Goal: Task Accomplishment & Management: Use online tool/utility

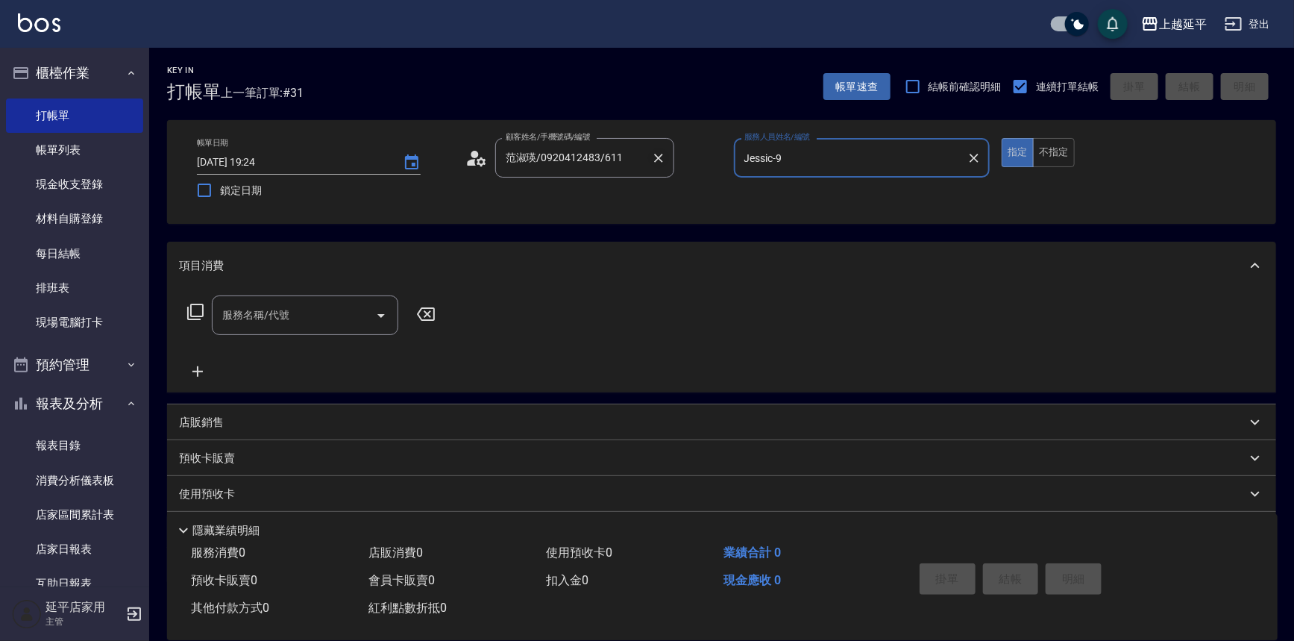
click at [657, 160] on icon "Clear" at bounding box center [658, 158] width 15 height 15
type input "Jessic-9"
click at [630, 157] on input "顧客姓名/手機號碼/編號" at bounding box center [573, 158] width 143 height 26
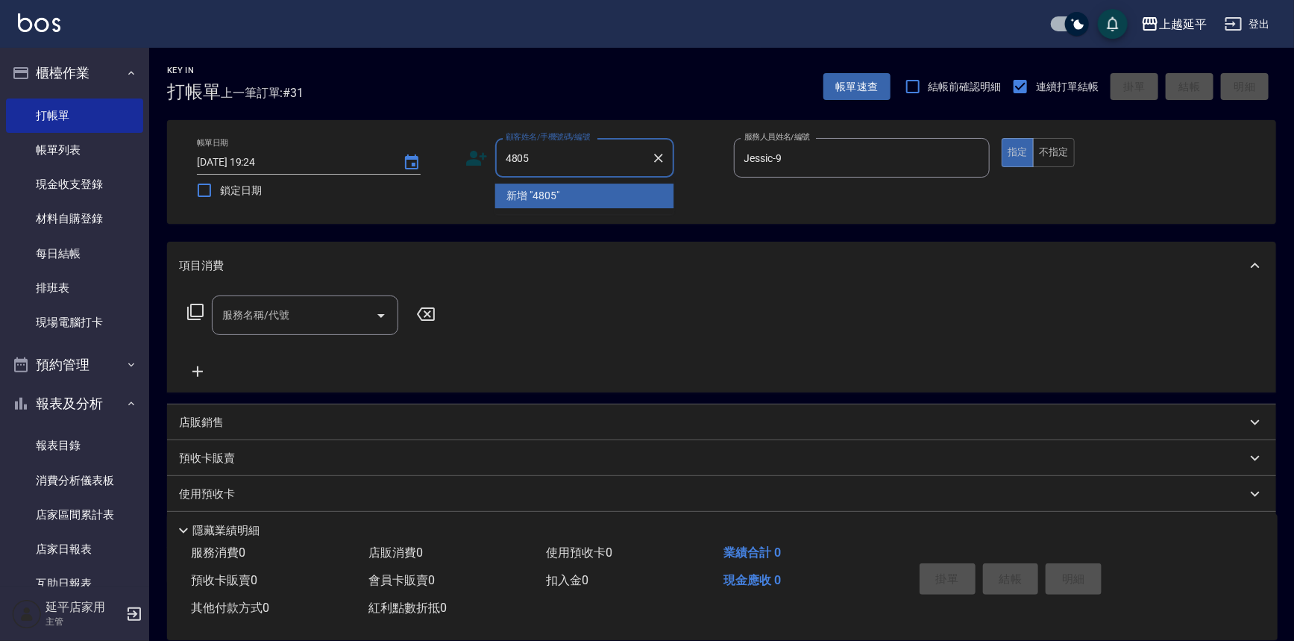
click at [632, 190] on li "新增 "4805"" at bounding box center [584, 195] width 179 height 25
click at [616, 161] on input "4805" at bounding box center [573, 158] width 143 height 26
click at [574, 187] on li "何宜芬/何宜芬4805/4805" at bounding box center [584, 195] width 179 height 25
type input "何宜芬/何宜芬4805/4805"
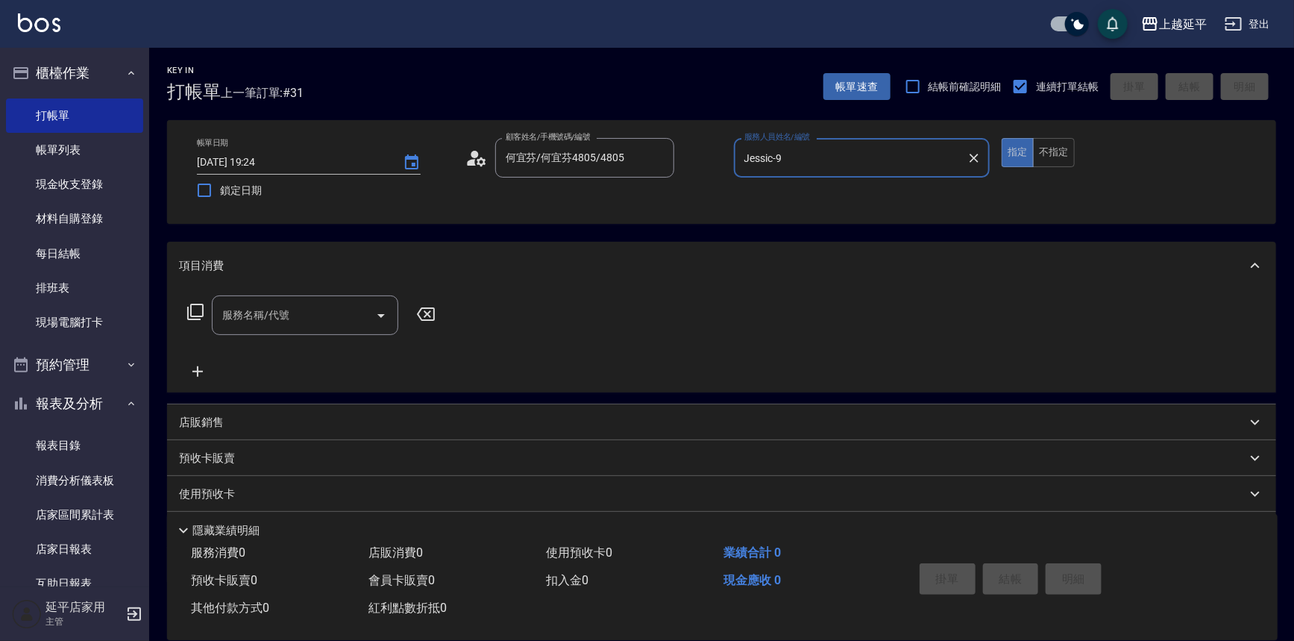
type input "Karen-12"
click at [305, 313] on input "服務名稱/代號" at bounding box center [294, 315] width 151 height 26
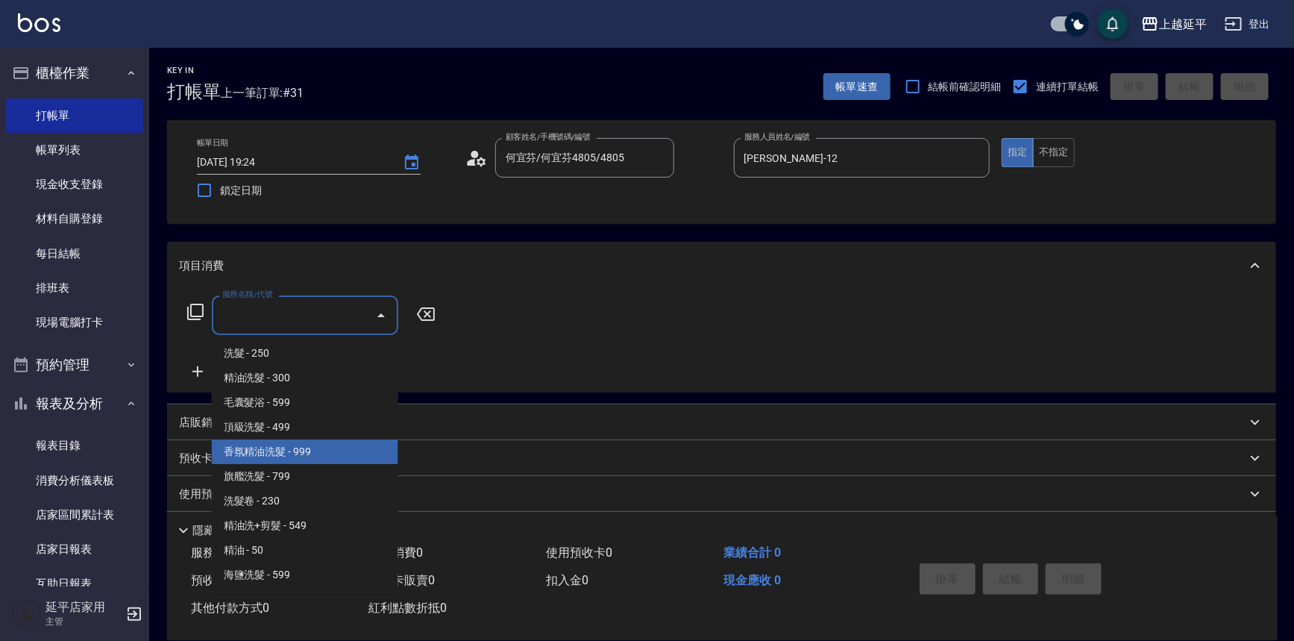
drag, startPoint x: 266, startPoint y: 459, endPoint x: 257, endPoint y: 414, distance: 45.6
click at [265, 430] on ul "洗髮 - 250 精油洗髮 - 300 毛囊髮浴 - 599 頂級洗髮 - 499 香氛精油洗髮 - 999 旗艦洗髮 - 799 洗髮卷 - 230 精油洗…" at bounding box center [305, 463] width 186 height 257
click at [264, 452] on span "香氛精油洗髮 - 999" at bounding box center [305, 451] width 186 height 25
type input "香氛精油洗髮(105)"
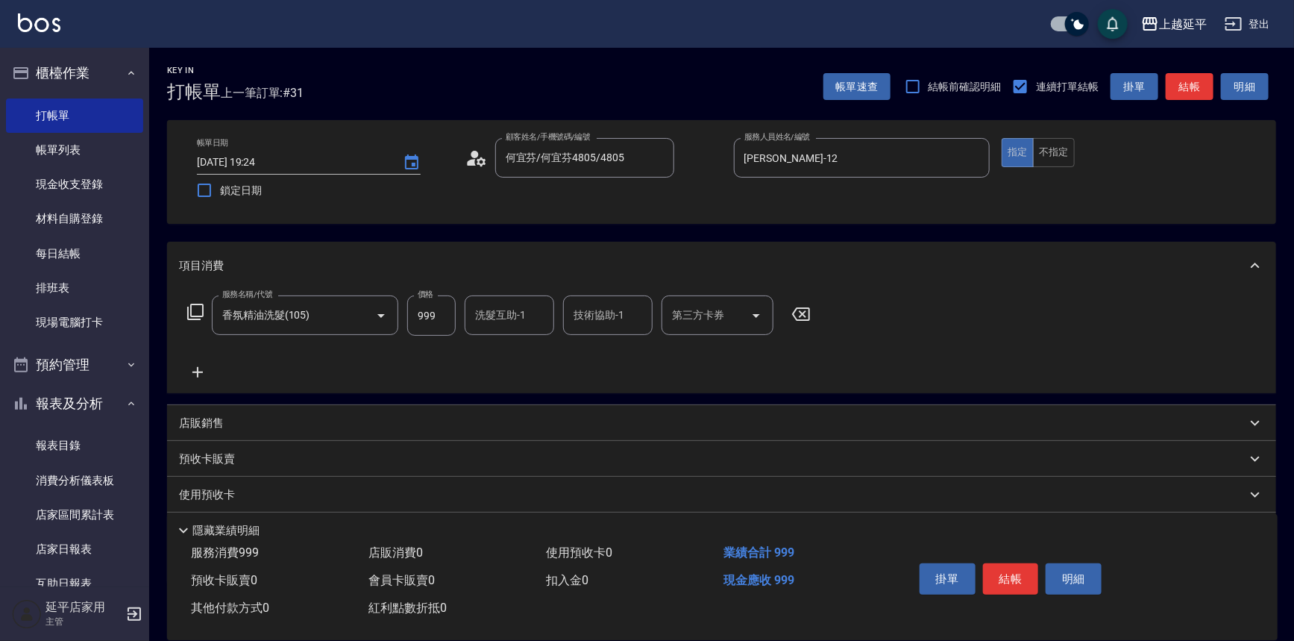
click at [190, 307] on icon at bounding box center [195, 312] width 18 height 18
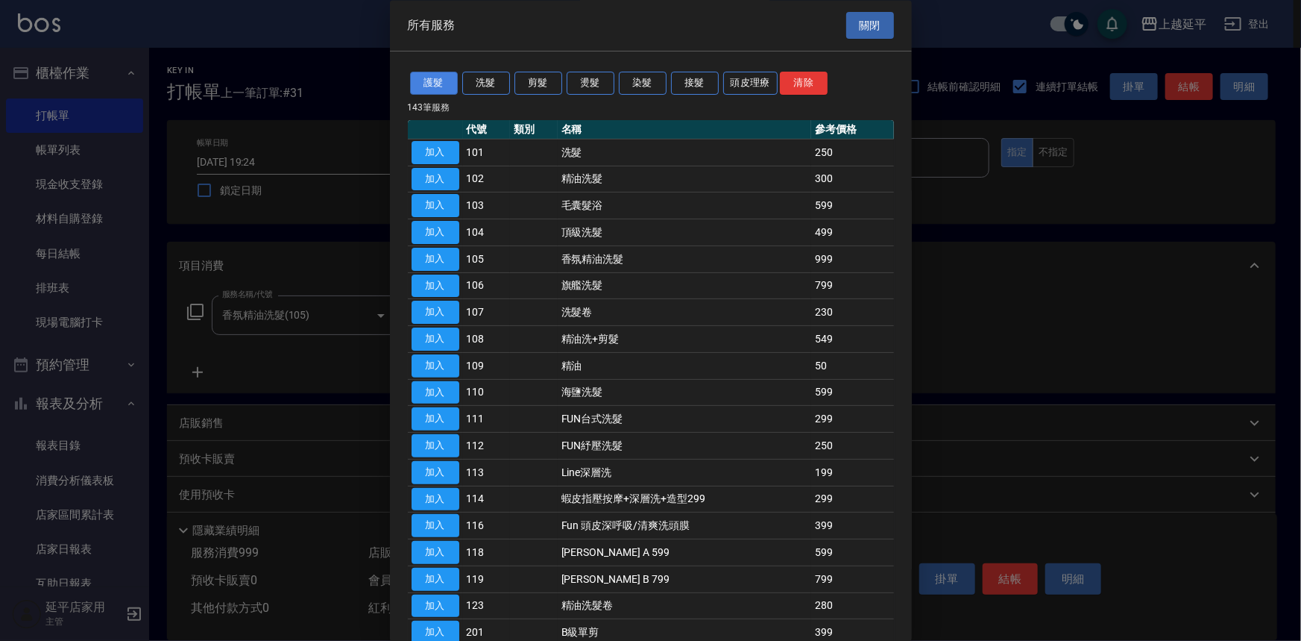
click at [424, 86] on button "護髮" at bounding box center [434, 83] width 48 height 23
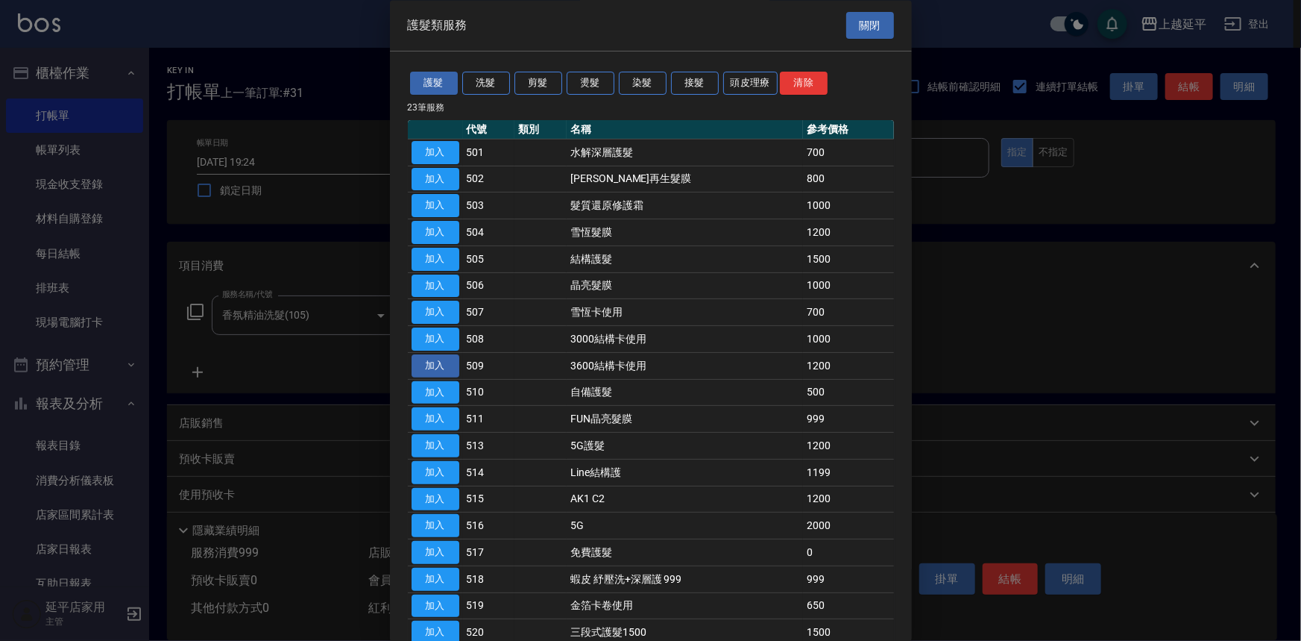
click at [437, 366] on button "加入" at bounding box center [436, 365] width 48 height 23
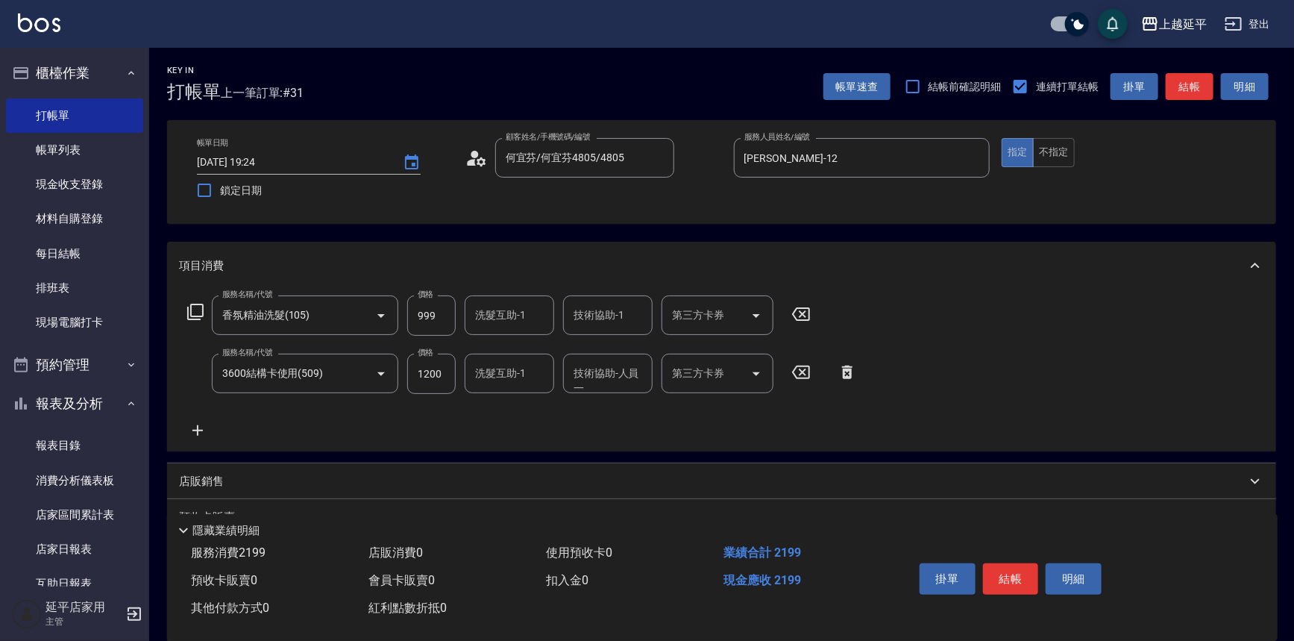
click at [694, 370] on div "第三方卡券 第三方卡券" at bounding box center [718, 374] width 112 height 40
click at [694, 414] on span "舊有卡券" at bounding box center [718, 411] width 112 height 25
type input "舊有卡券"
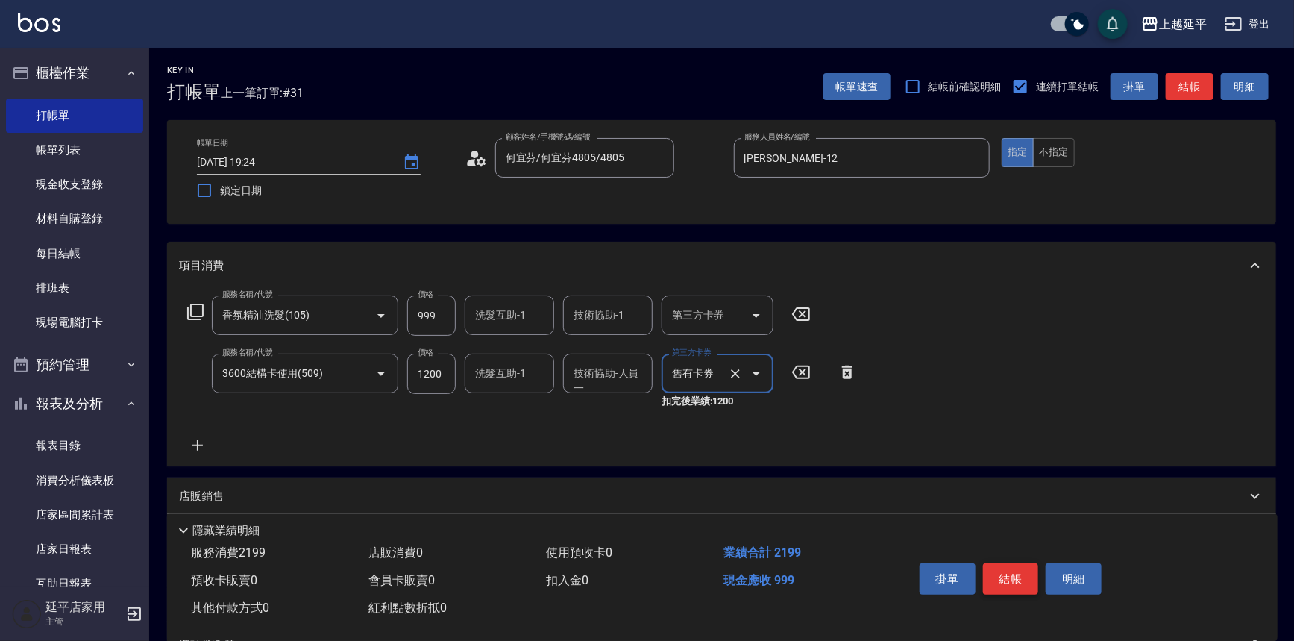
click at [995, 577] on button "結帳" at bounding box center [1011, 578] width 56 height 31
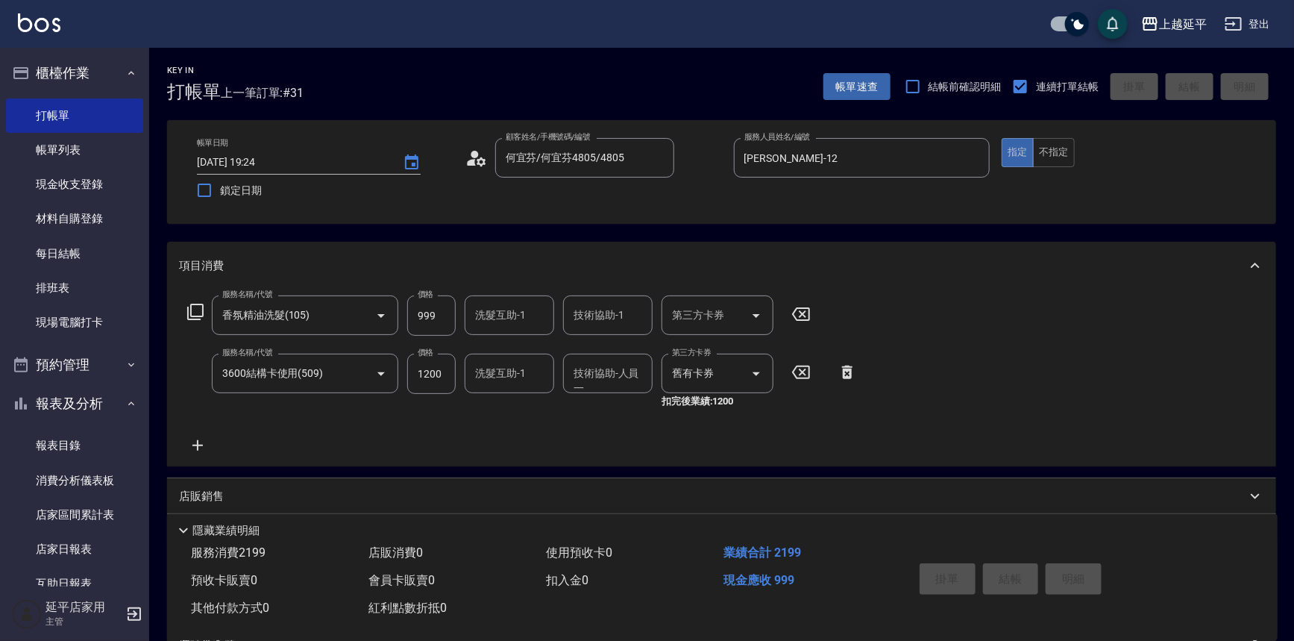
type input "2025/08/22 20:07"
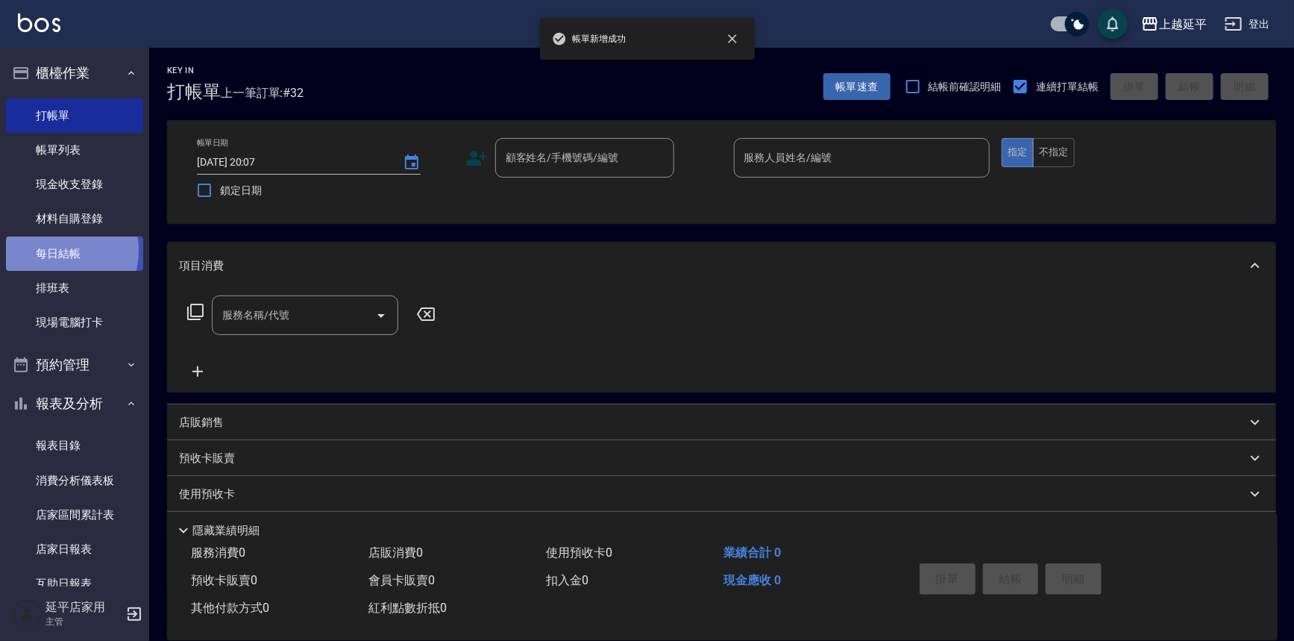
click at [50, 250] on link "每日結帳" at bounding box center [74, 253] width 137 height 34
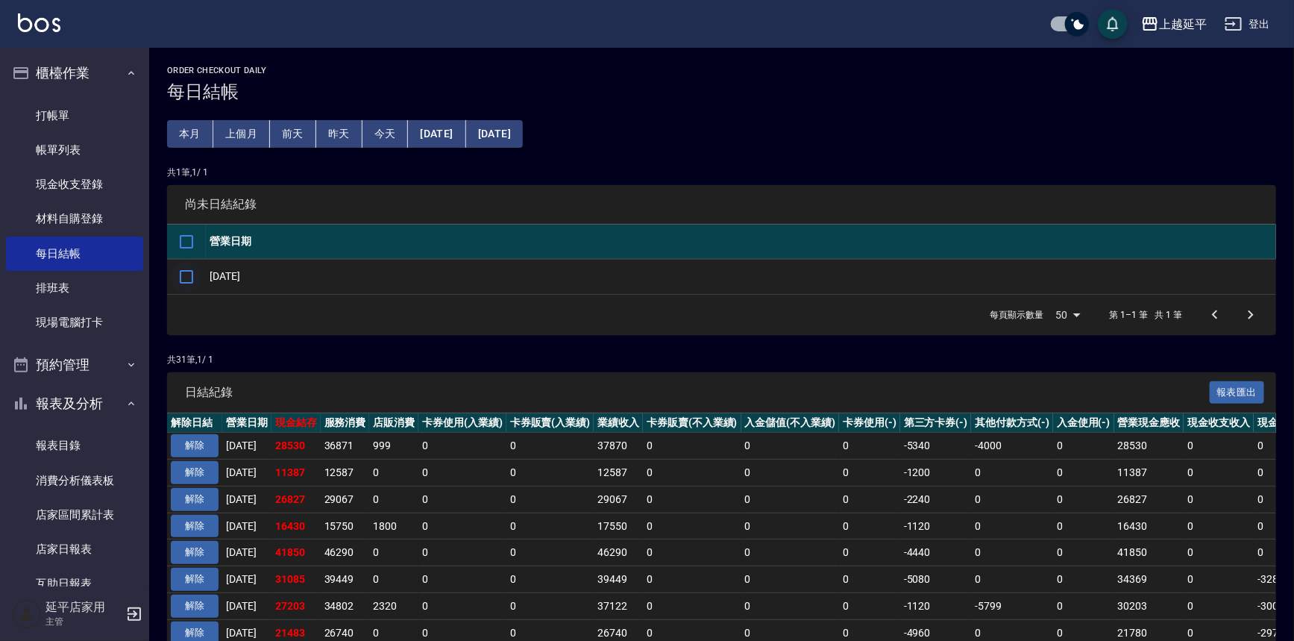
click at [180, 277] on input "checkbox" at bounding box center [186, 276] width 31 height 31
checkbox input "true"
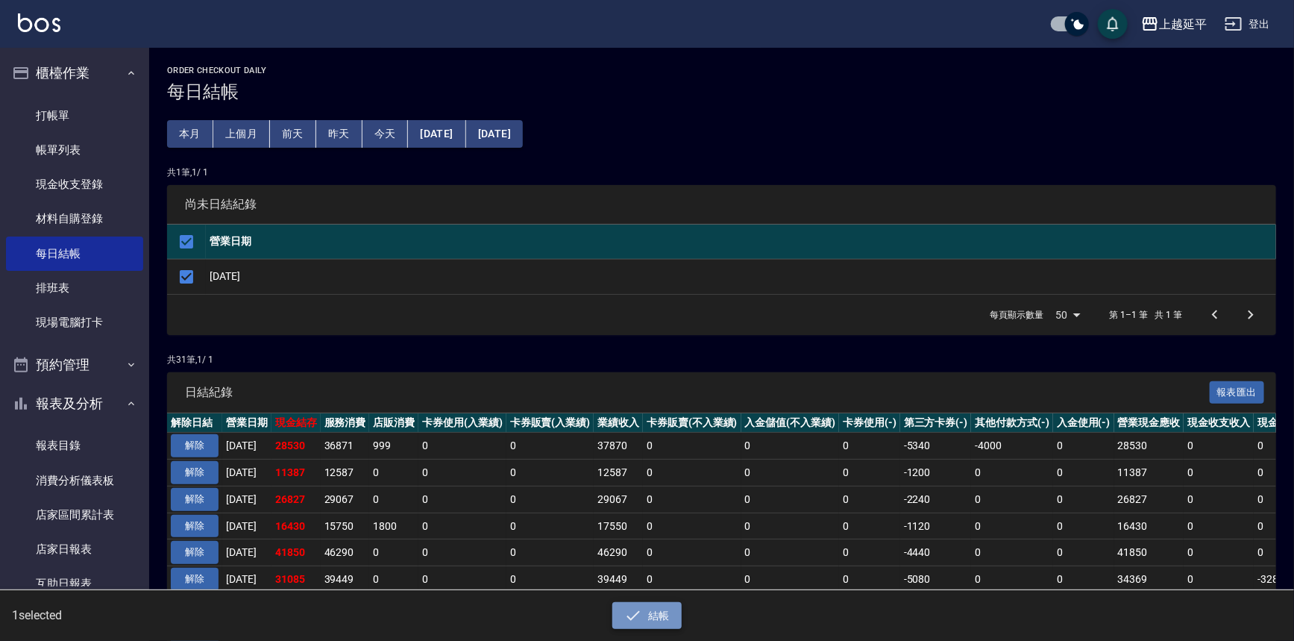
click at [634, 619] on icon "button" at bounding box center [633, 615] width 18 height 18
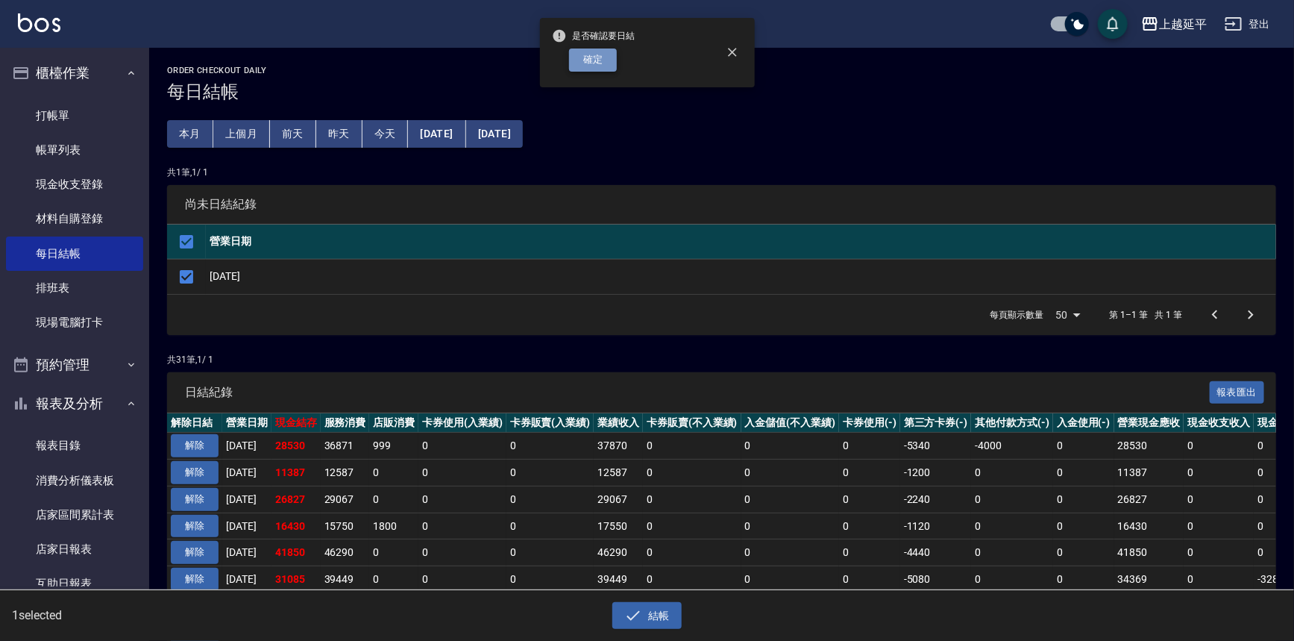
click at [598, 66] on button "確定" at bounding box center [593, 59] width 48 height 23
checkbox input "false"
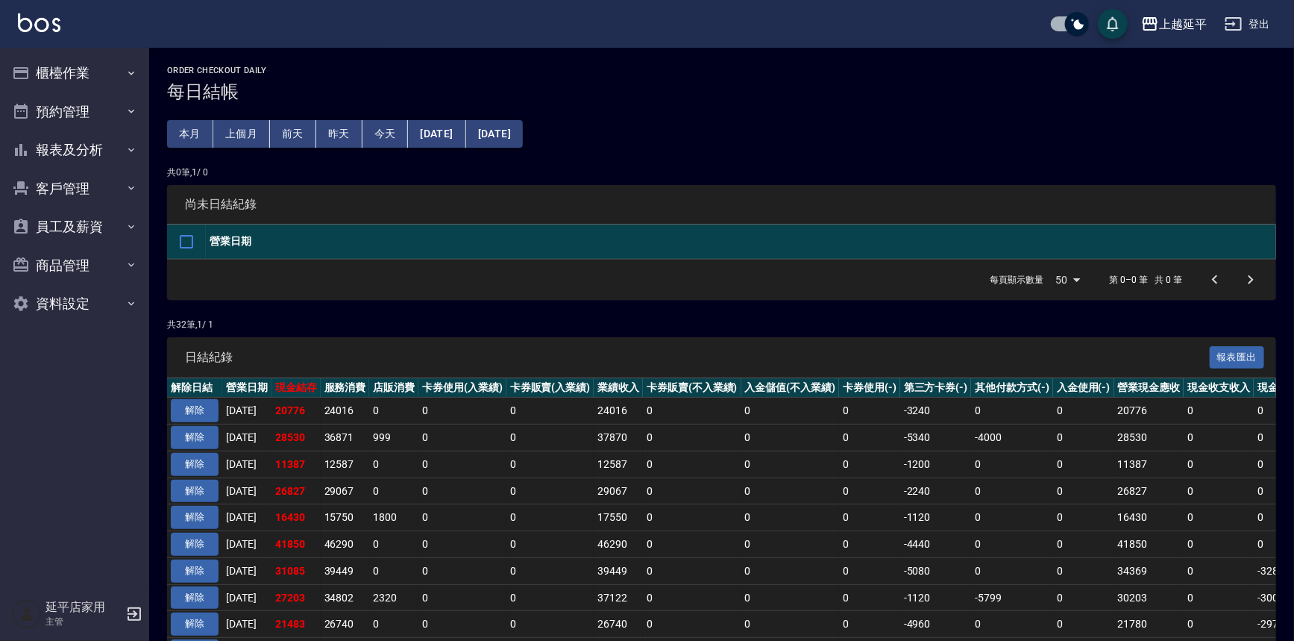
click at [66, 142] on button "報表及分析" at bounding box center [74, 150] width 137 height 39
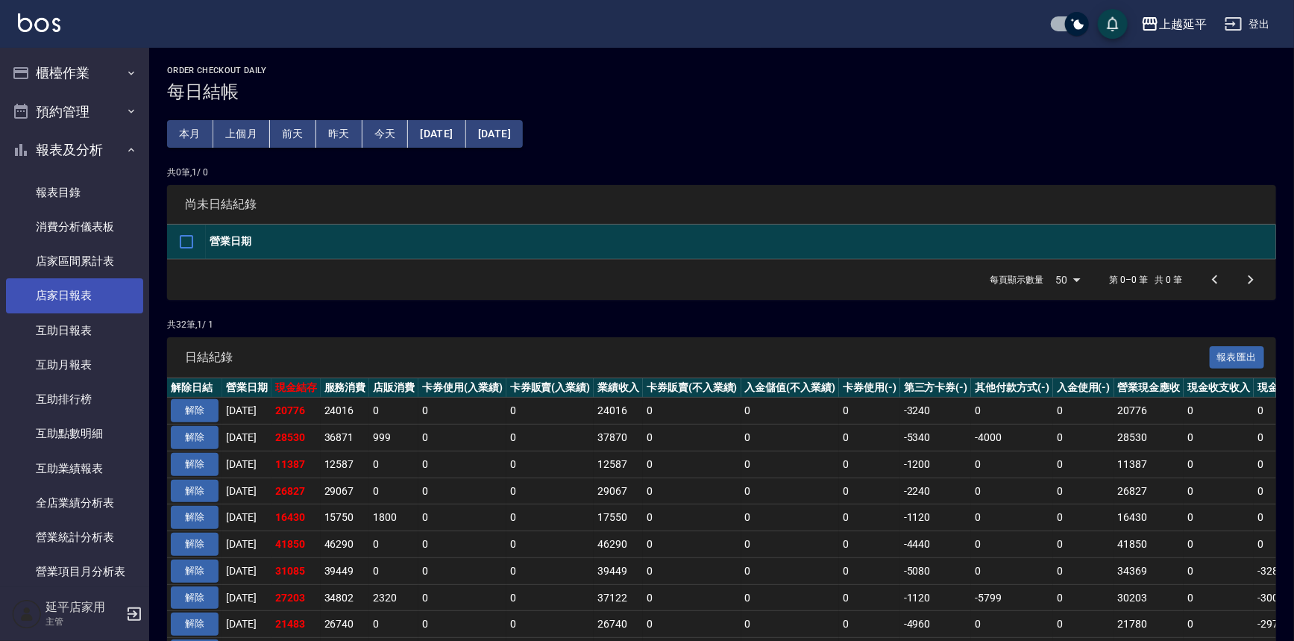
click at [54, 295] on link "店家日報表" at bounding box center [74, 295] width 137 height 34
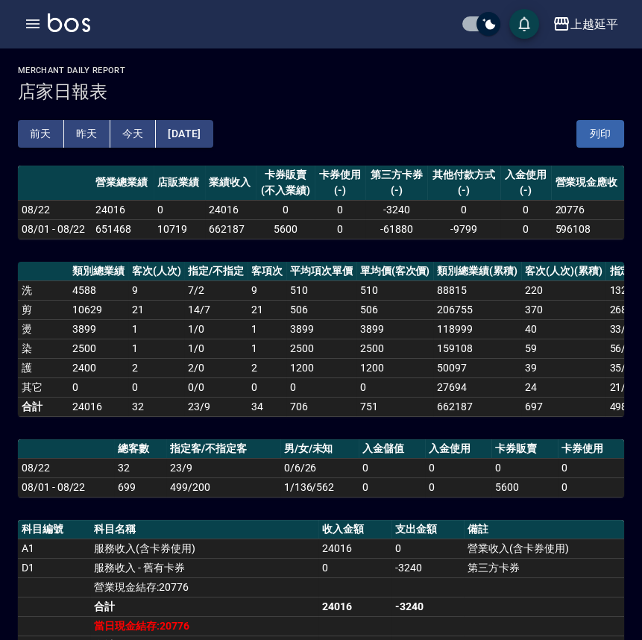
drag, startPoint x: 488, startPoint y: 98, endPoint x: 745, endPoint y: 119, distance: 258.2
click at [642, 119] on html "上越延平 登出 櫃檯作業 打帳單 帳單列表 現金收支登錄 材料自購登錄 每日結帳 排班表 現場電腦打卡 預約管理 預約管理 單日預約紀錄 單週預約紀錄 報表及…" at bounding box center [321, 636] width 642 height 1272
drag, startPoint x: 514, startPoint y: 69, endPoint x: 577, endPoint y: 7, distance: 89.1
click at [609, 28] on div "上越延平 登出 櫃檯作業 打帳單 帳單列表 現金收支登錄 材料自購登錄 每日結帳 排班表 現場電腦打卡 預約管理 預約管理 單日預約紀錄 單週預約紀錄 報表及…" at bounding box center [321, 636] width 642 height 1272
click at [34, 31] on icon "button" at bounding box center [33, 24] width 18 height 18
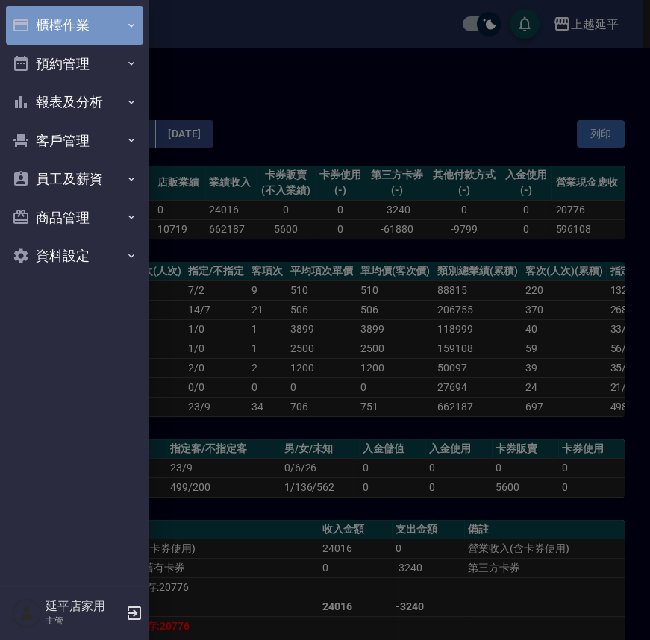
click at [78, 28] on button "櫃檯作業" at bounding box center [74, 25] width 137 height 39
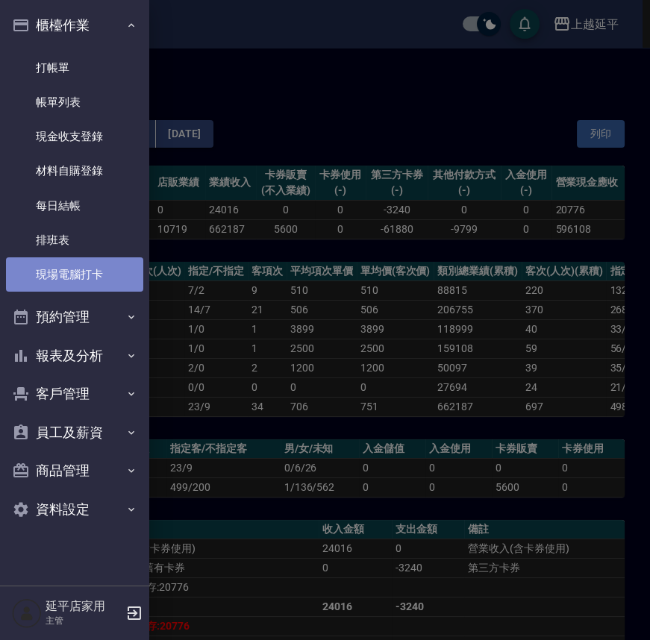
click at [62, 270] on link "現場電腦打卡" at bounding box center [74, 274] width 137 height 34
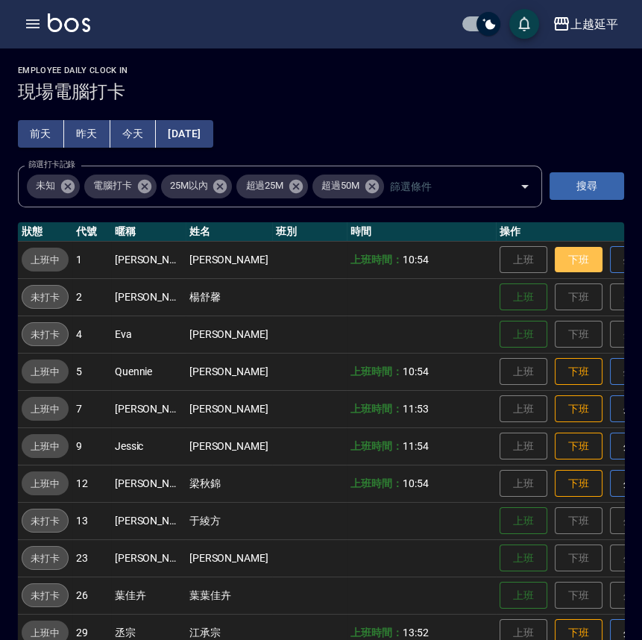
click at [555, 254] on button "下班" at bounding box center [579, 260] width 48 height 26
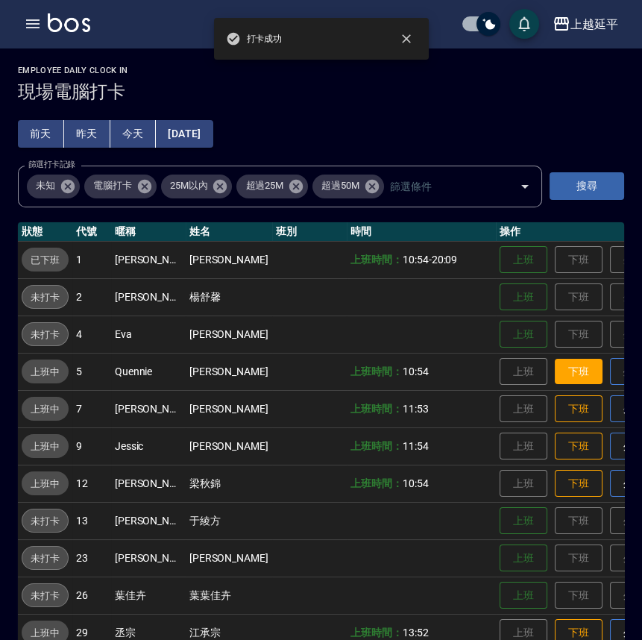
click at [555, 369] on button "下班" at bounding box center [579, 372] width 48 height 26
click at [555, 410] on button "下班" at bounding box center [579, 409] width 48 height 26
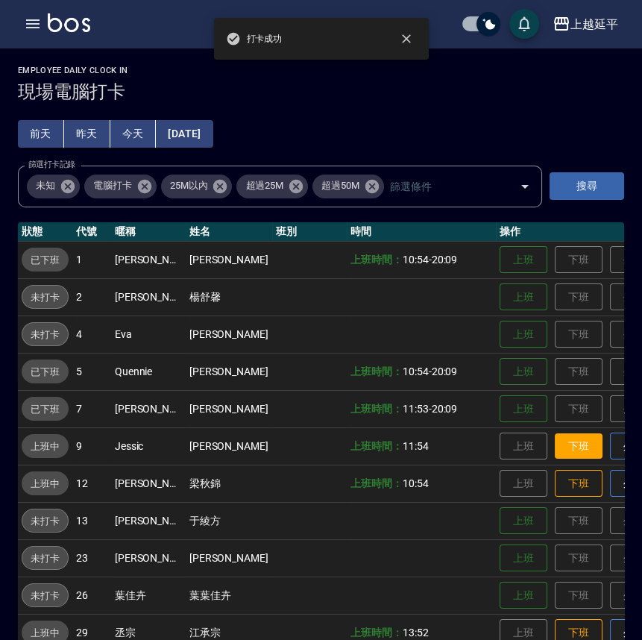
click at [555, 446] on button "下班" at bounding box center [579, 446] width 48 height 26
click at [555, 486] on button "下班" at bounding box center [579, 484] width 48 height 26
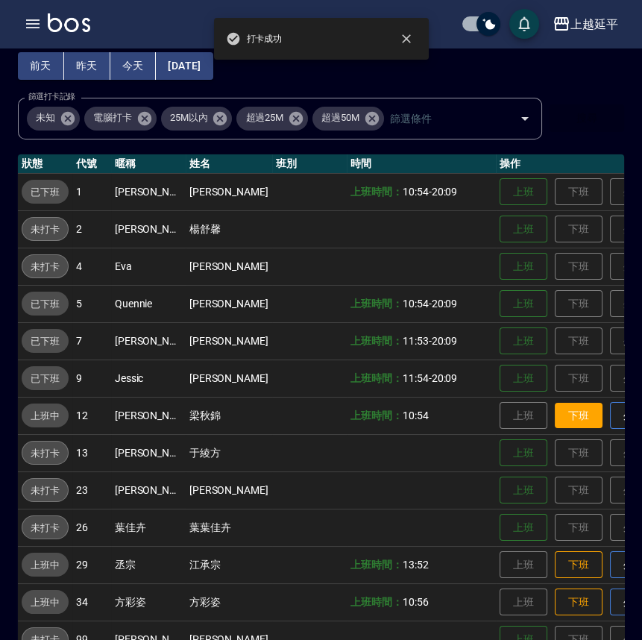
scroll to position [203, 0]
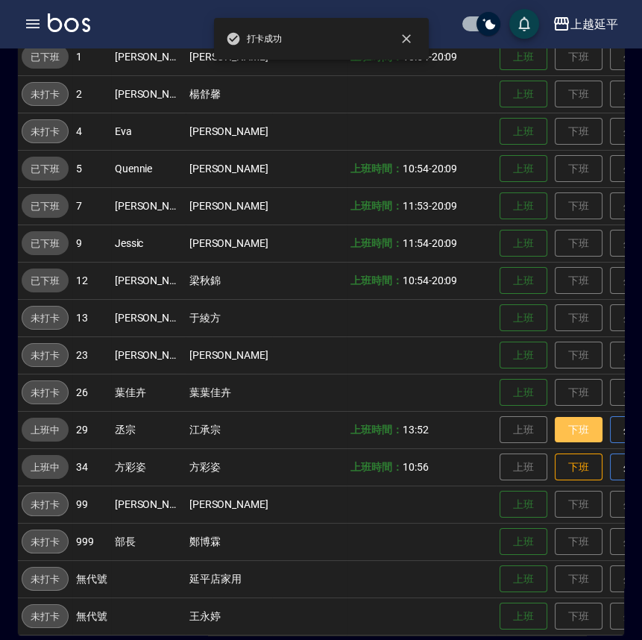
click at [555, 433] on button "下班" at bounding box center [579, 430] width 48 height 26
click at [555, 465] on button "下班" at bounding box center [579, 467] width 48 height 26
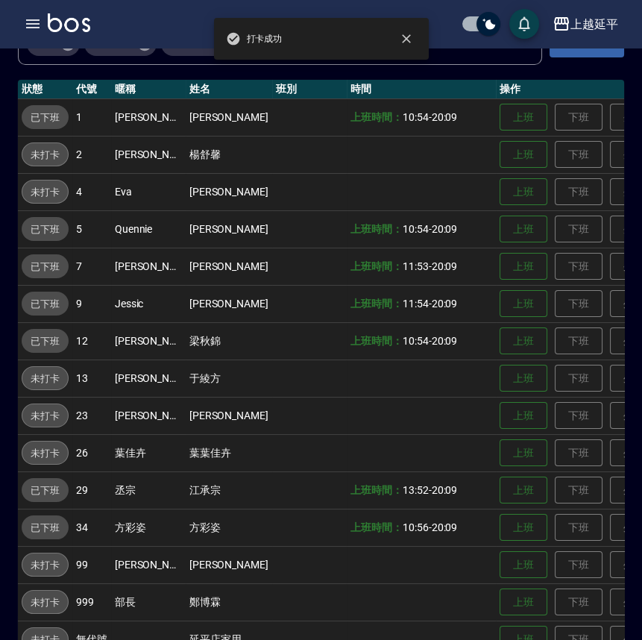
scroll to position [225, 0]
